Goal: Communication & Community: Answer question/provide support

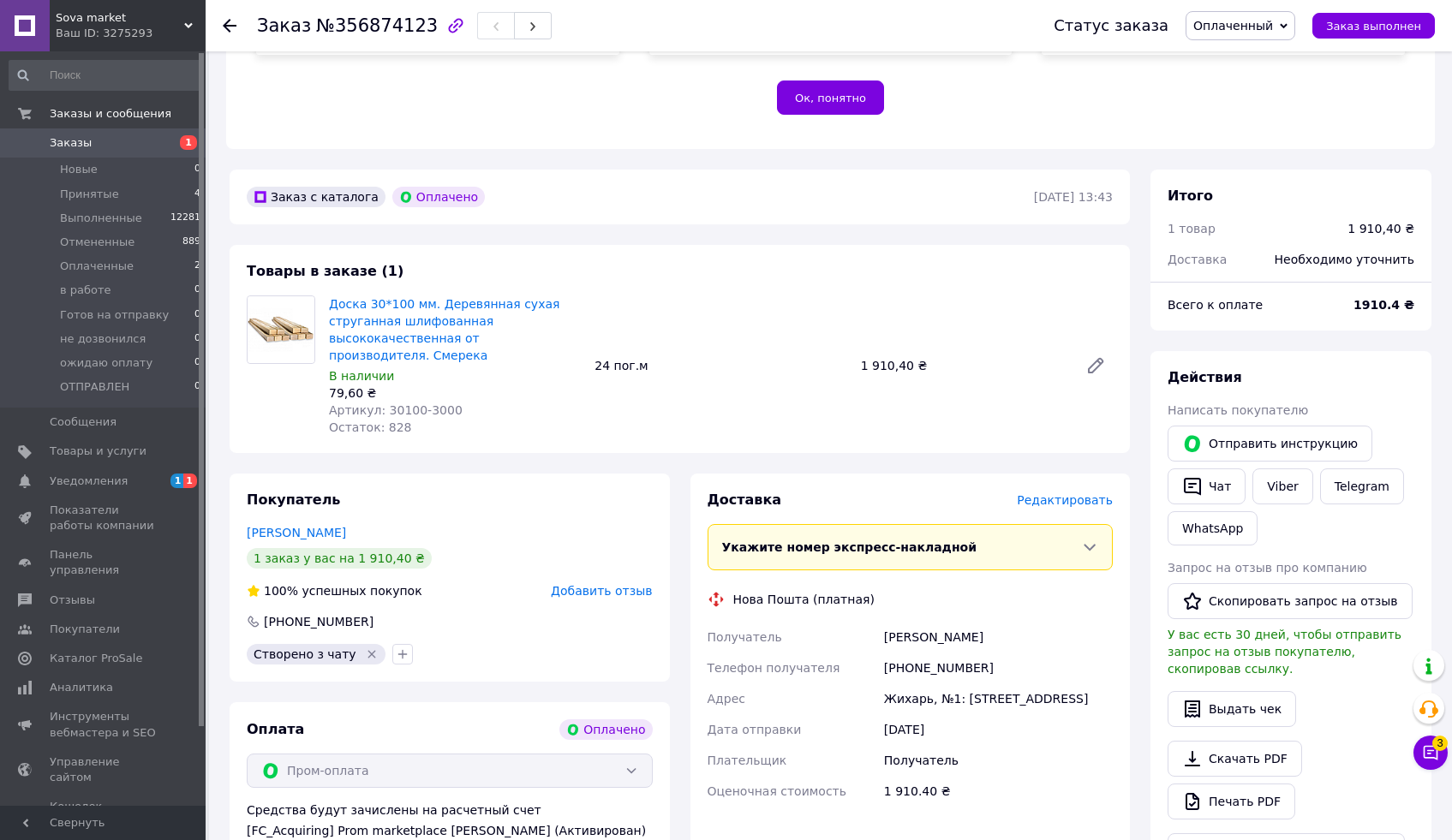
scroll to position [384, 0]
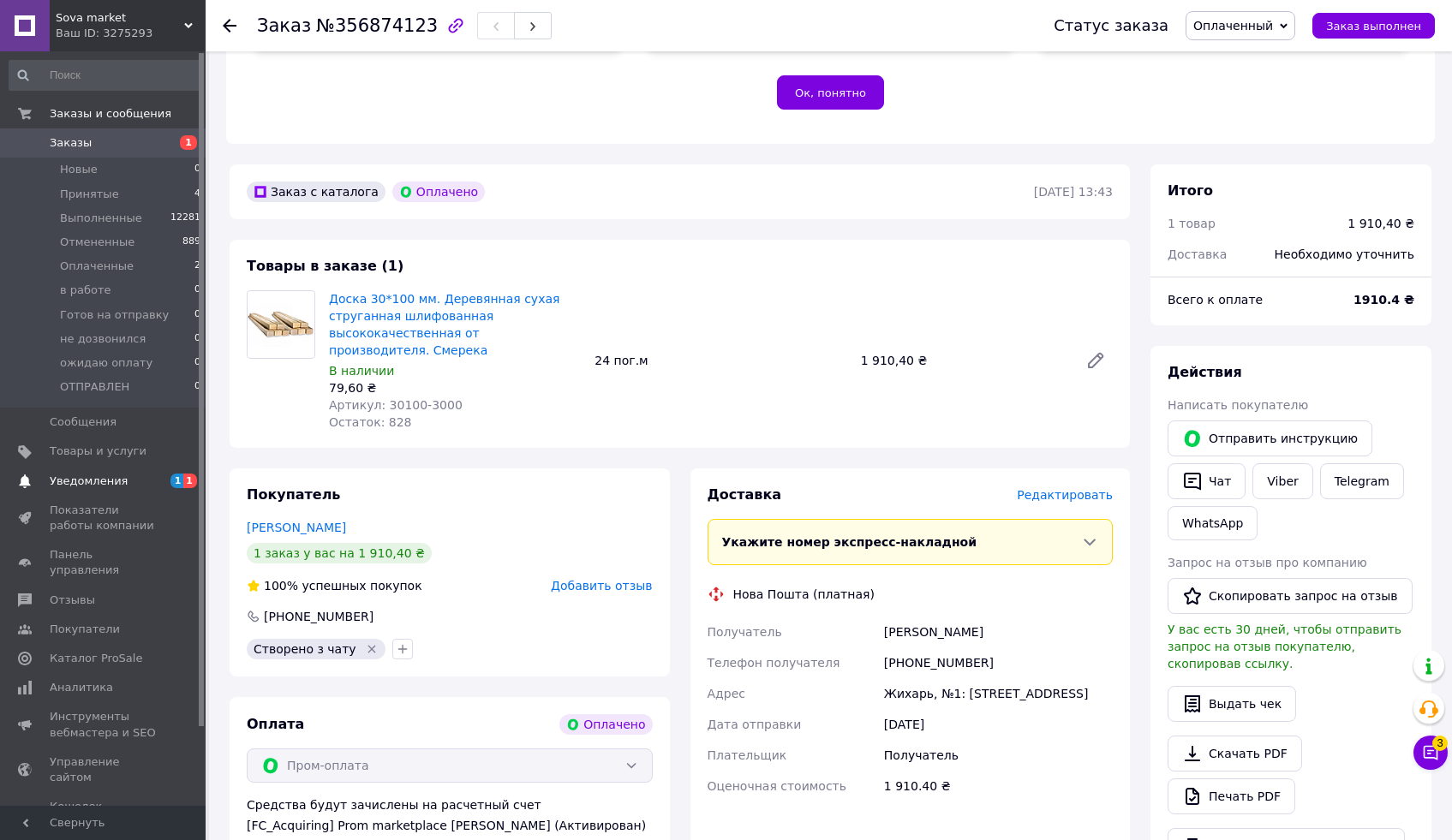
click at [139, 481] on span "Уведомления" at bounding box center [103, 480] width 108 height 15
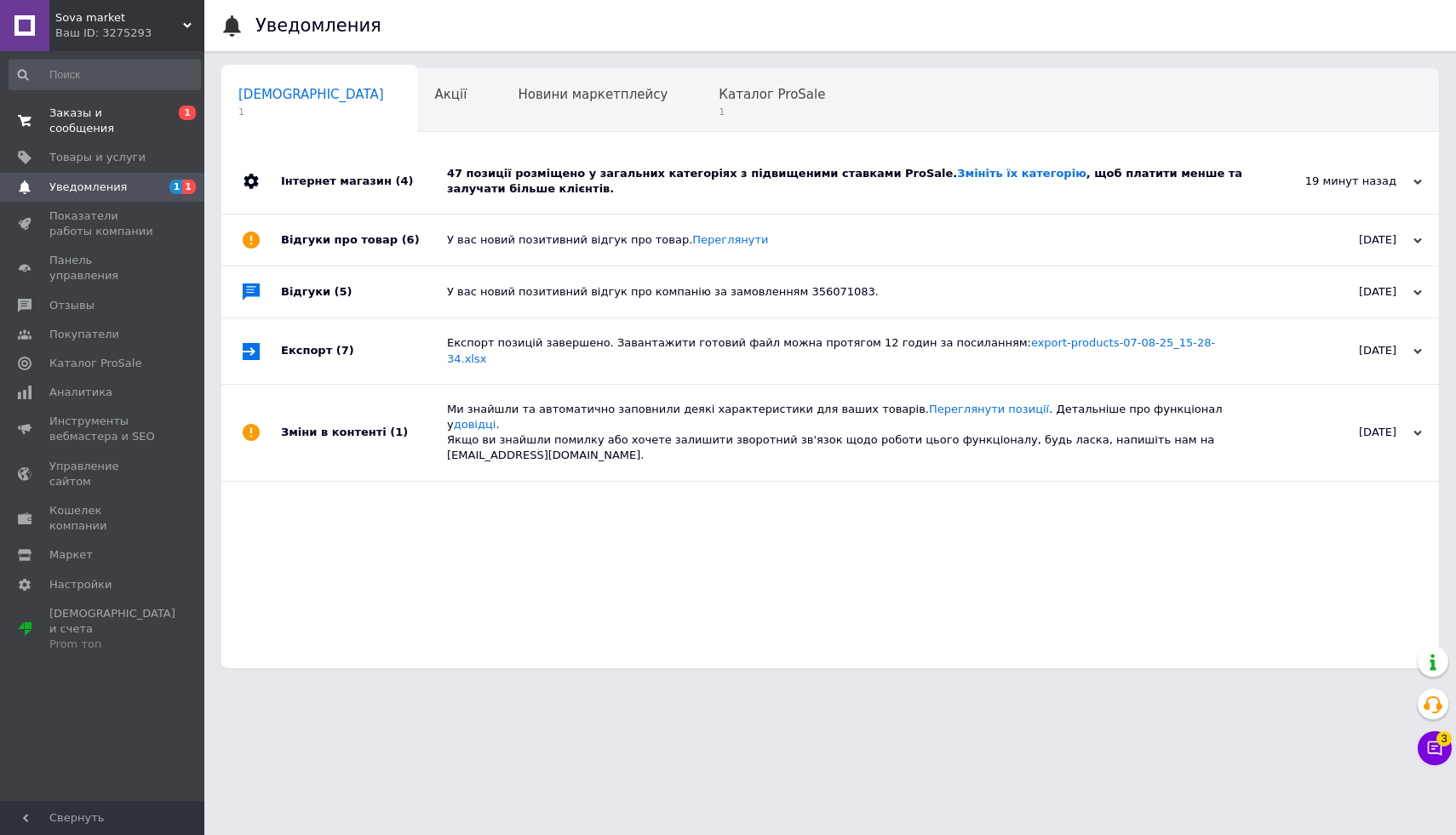
click at [136, 117] on span "Заказы и сообщения" at bounding box center [102, 121] width 108 height 31
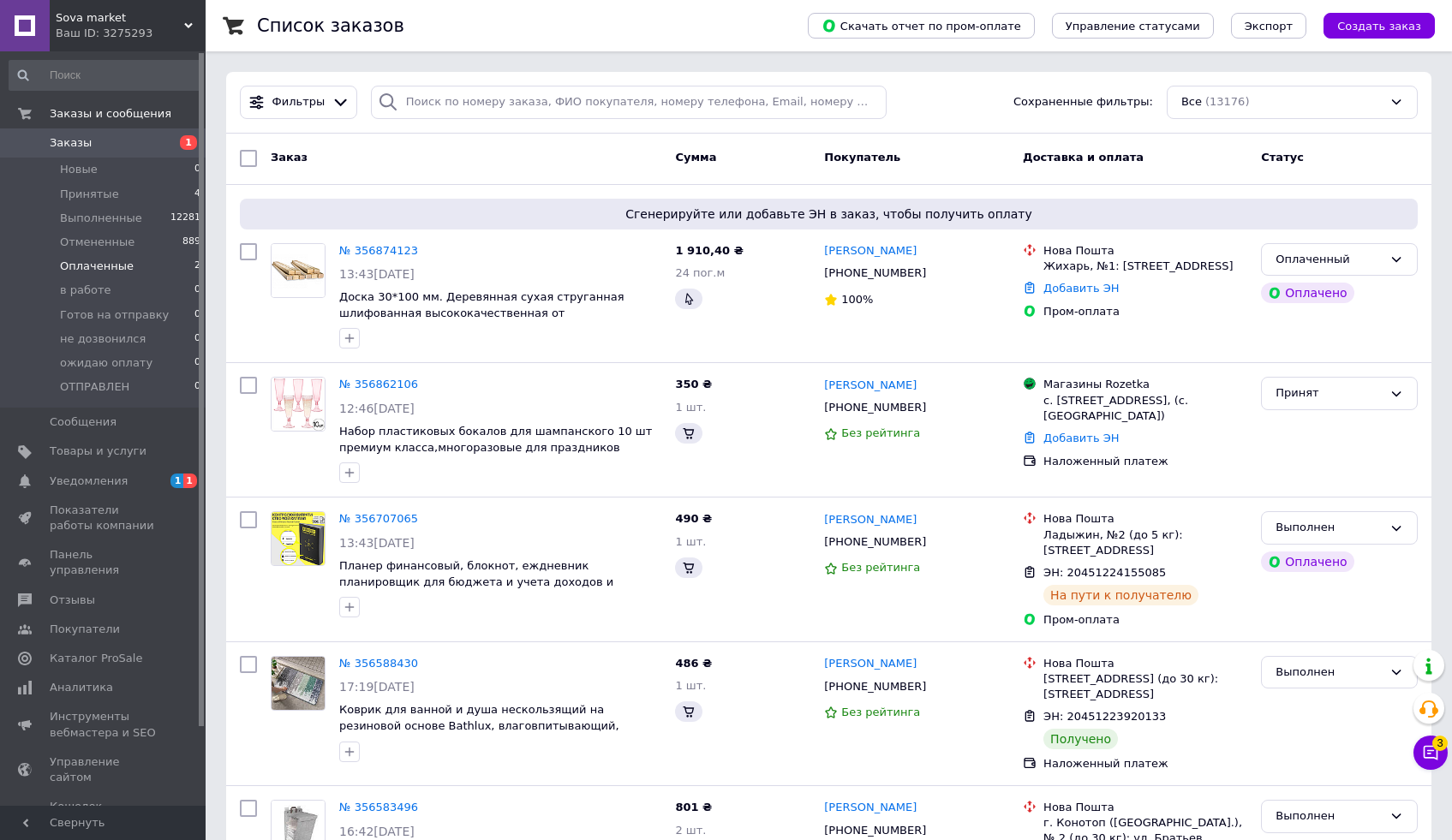
click at [141, 270] on li "Оплаченные 2" at bounding box center [105, 266] width 211 height 24
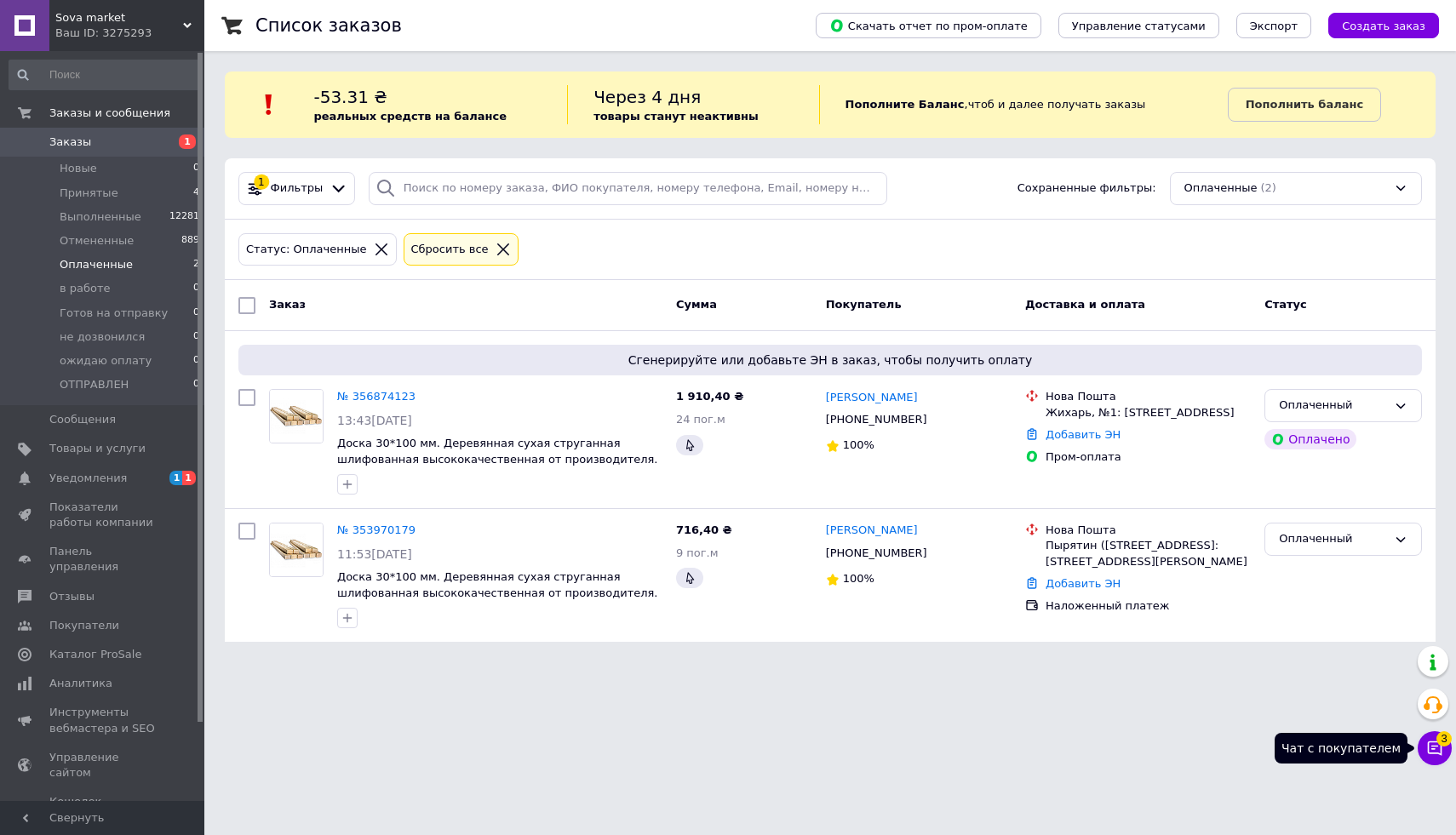
click at [1438, 745] on icon at bounding box center [1434, 748] width 17 height 17
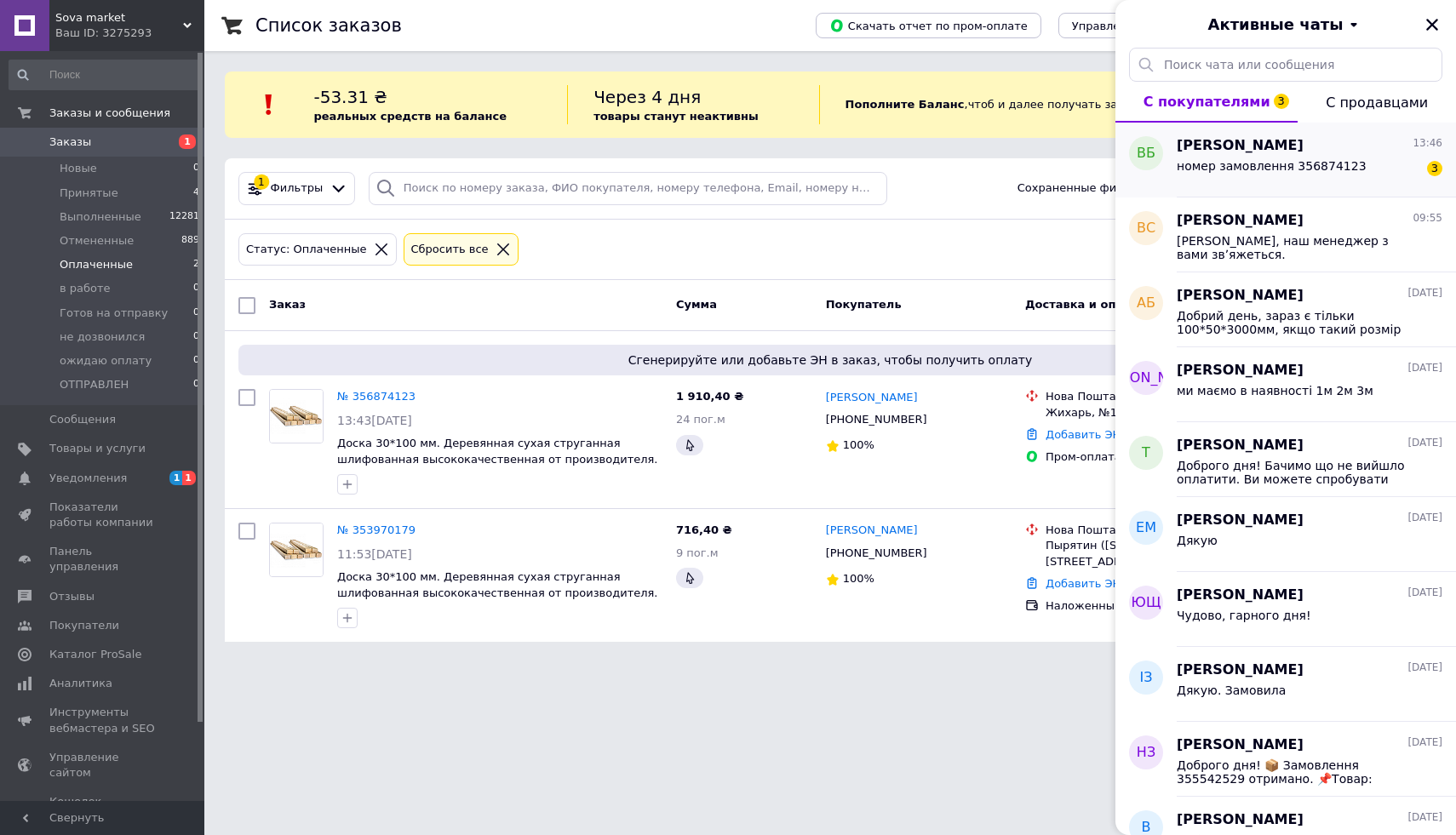
click at [1237, 166] on span "номер замовлення 356874123" at bounding box center [1271, 166] width 190 height 14
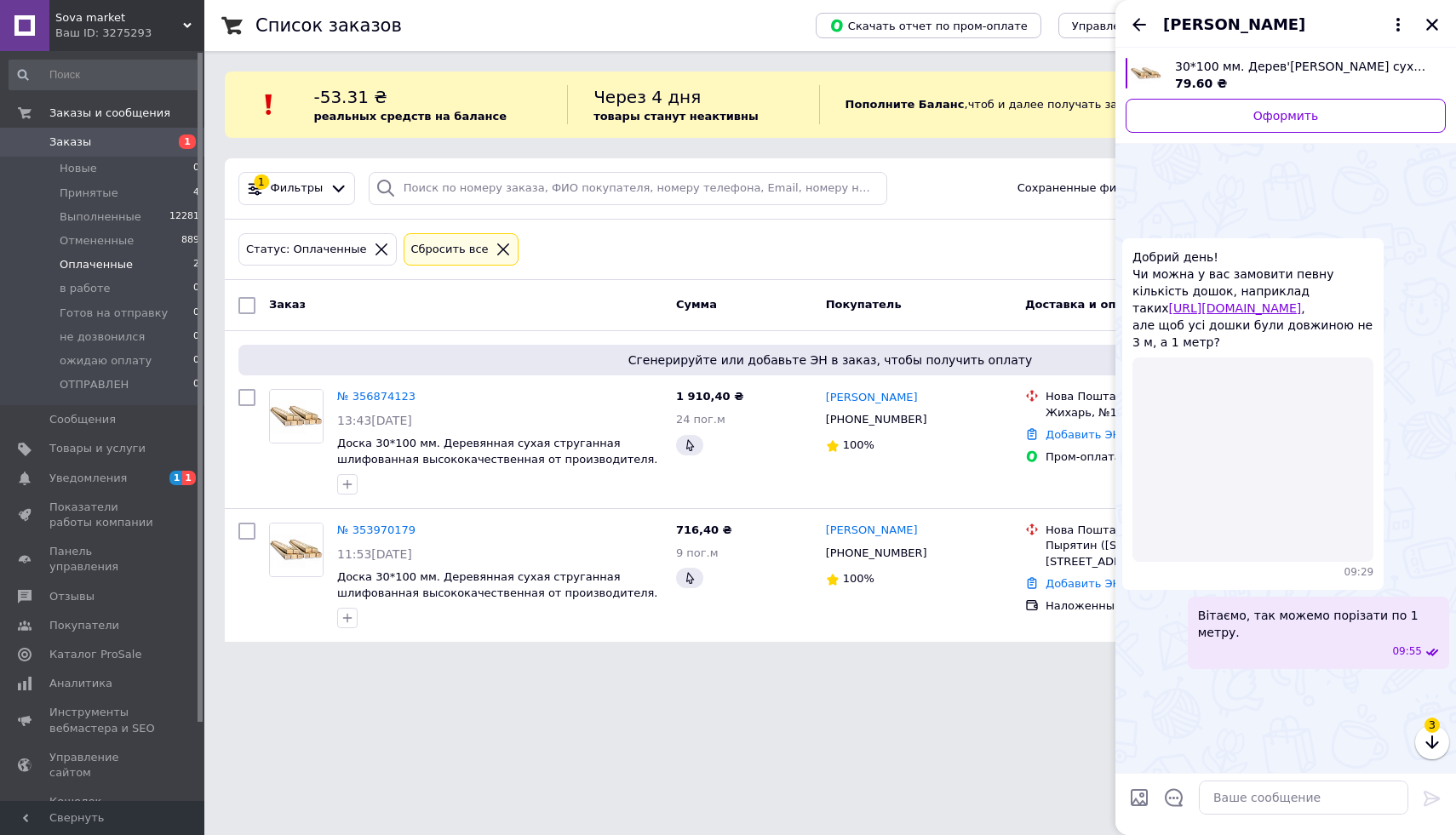
scroll to position [669, 0]
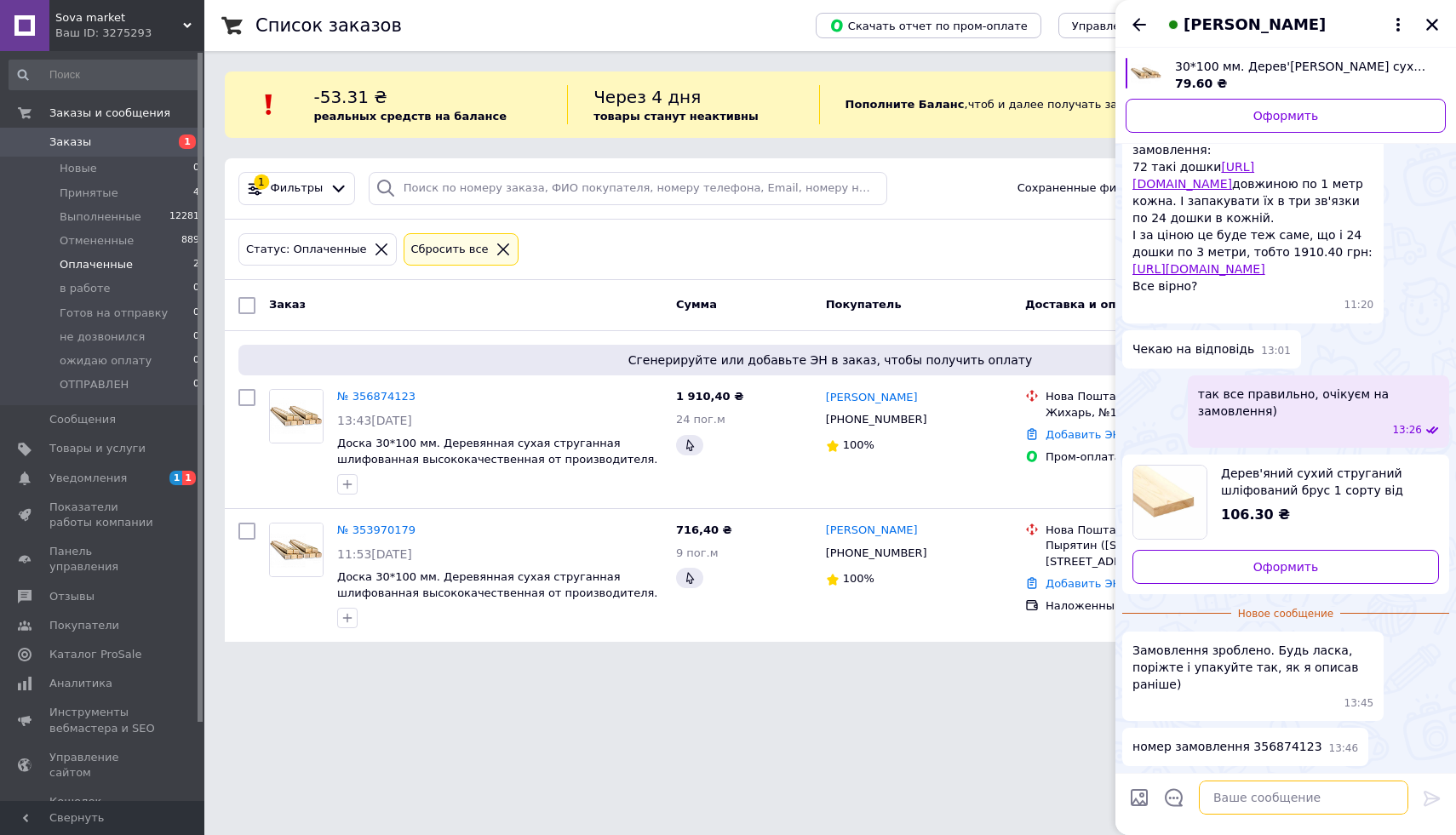
click at [1246, 791] on textarea at bounding box center [1303, 797] width 209 height 34
type textarea "Добре менеджер з вами звʼяжеться)"
click at [1427, 798] on icon at bounding box center [1431, 798] width 16 height 15
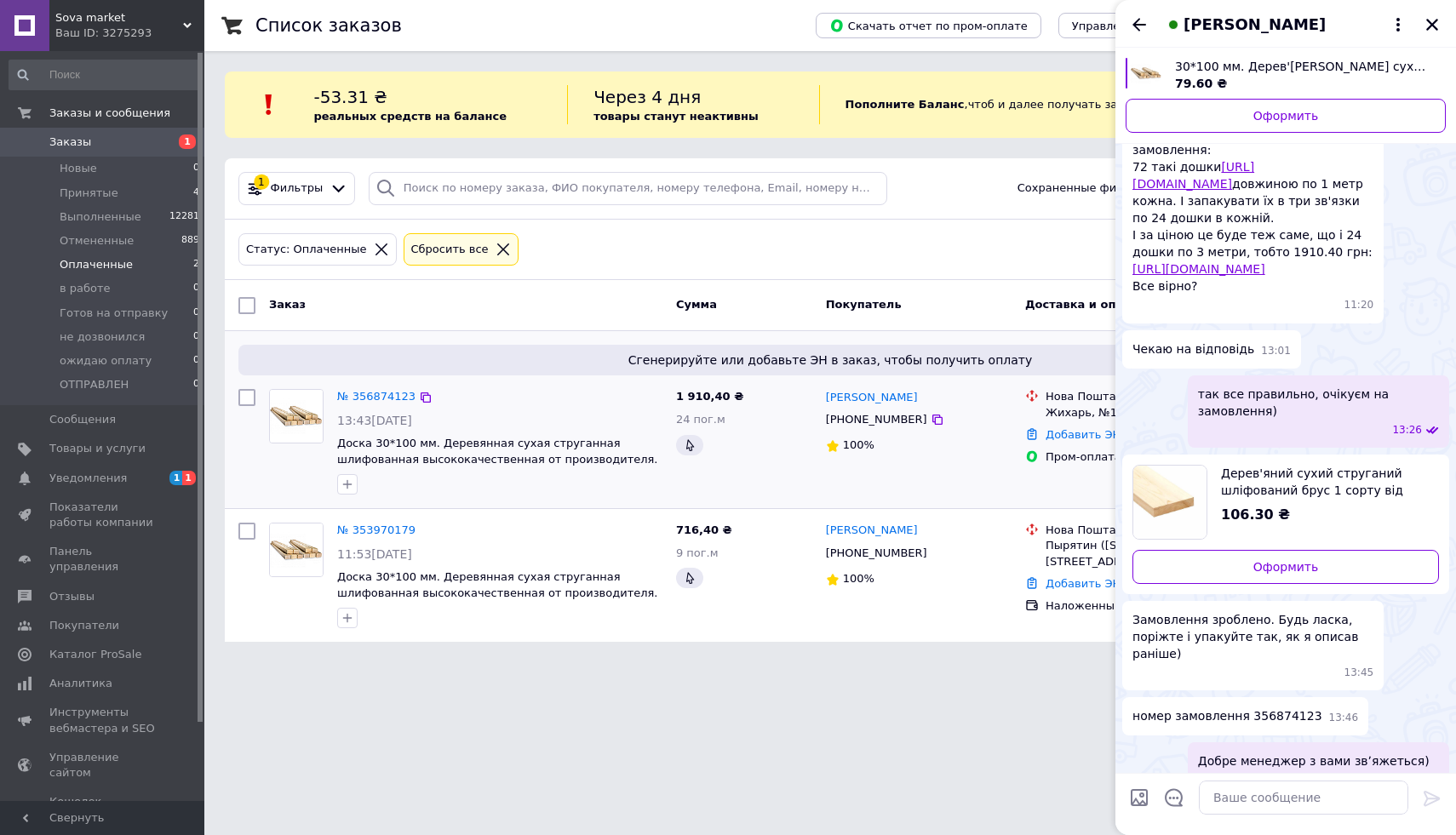
scroll to position [701, 0]
